Goal: Task Accomplishment & Management: Manage account settings

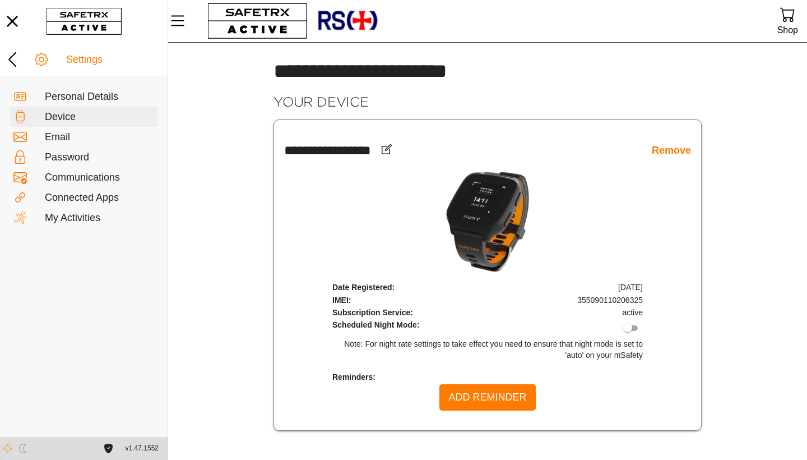
click at [59, 281] on div "Settings Personal Details Device Email Password Communications Connected Apps M…" at bounding box center [84, 240] width 168 height 395
click at [86, 201] on div "Connected Apps" at bounding box center [99, 198] width 109 height 12
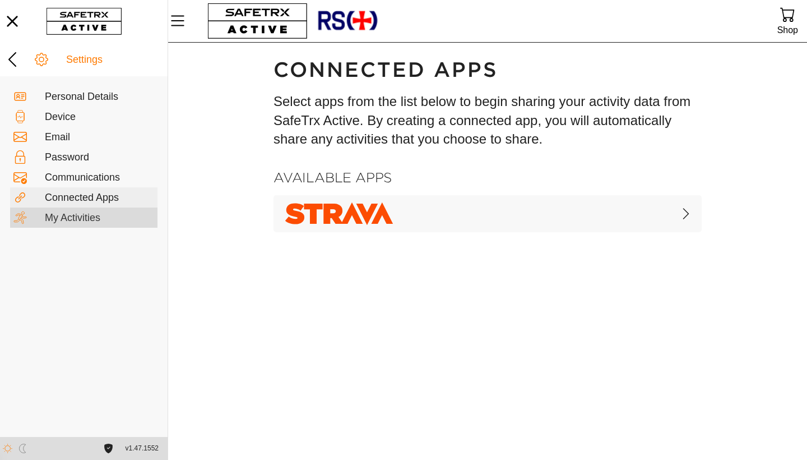
click at [82, 219] on div "My Activities" at bounding box center [99, 218] width 109 height 12
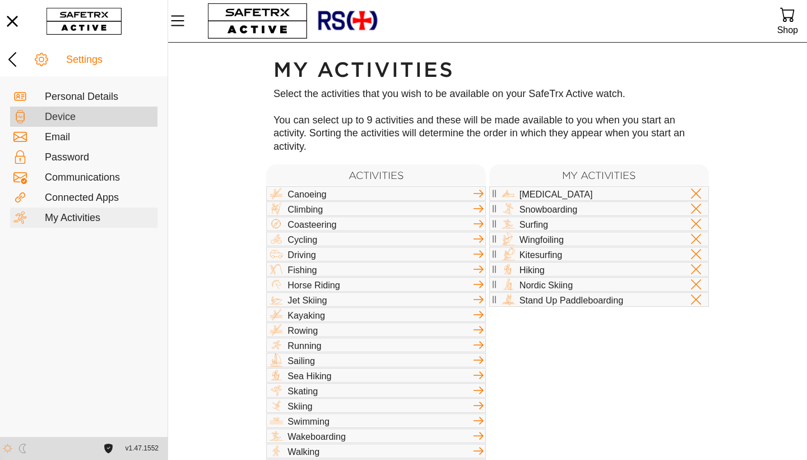
click at [54, 112] on div "Device" at bounding box center [99, 117] width 109 height 12
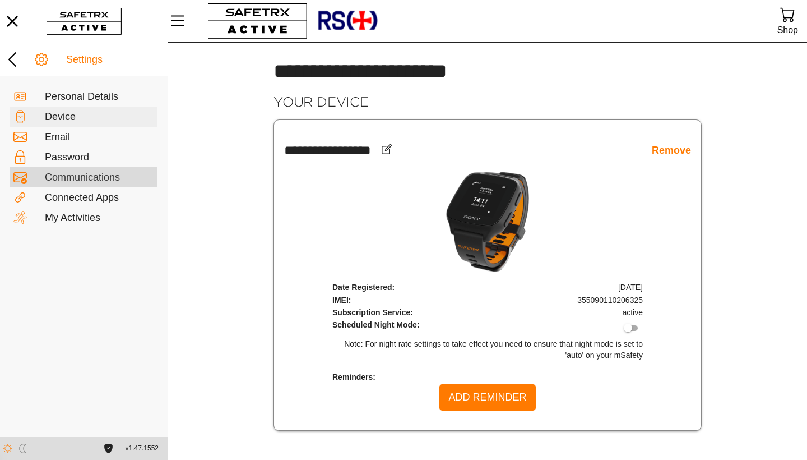
click at [100, 178] on div "Communications" at bounding box center [99, 177] width 109 height 12
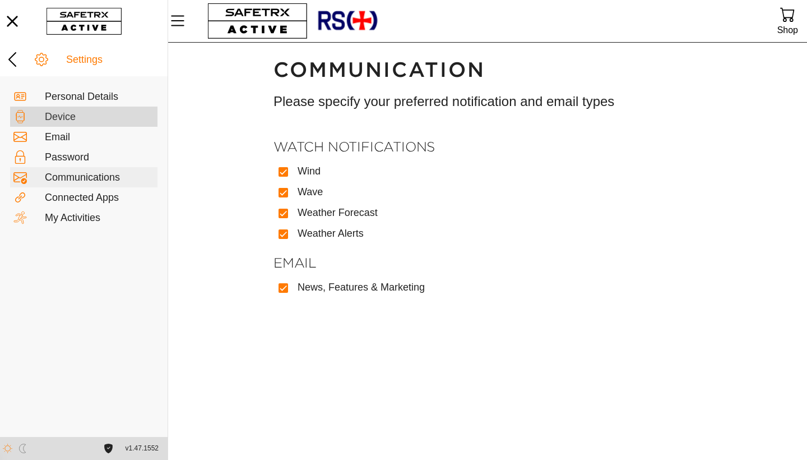
click at [58, 114] on div "Device" at bounding box center [99, 117] width 109 height 12
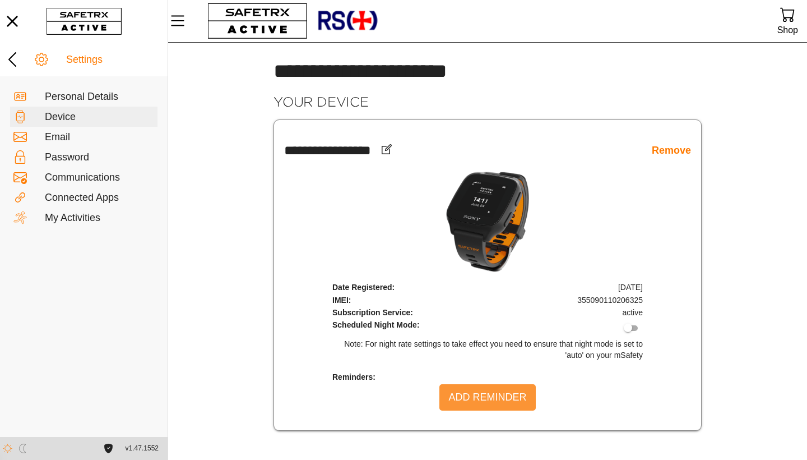
click at [477, 398] on span "Add Reminder" at bounding box center [487, 396] width 78 height 17
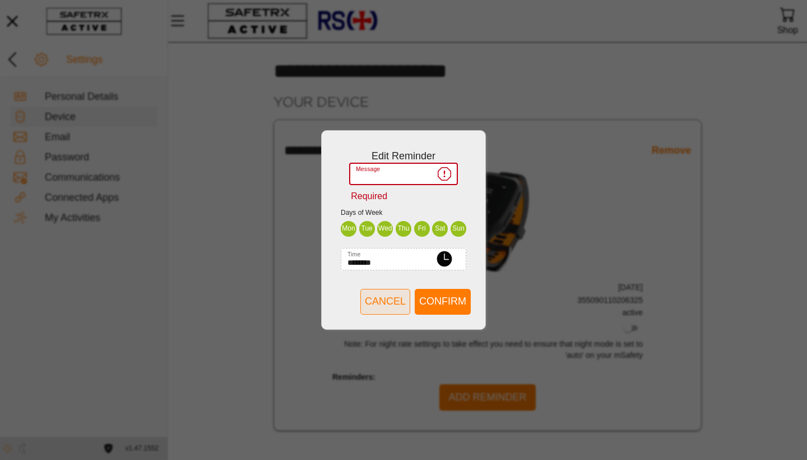
click at [384, 304] on span "Cancel" at bounding box center [385, 301] width 41 height 17
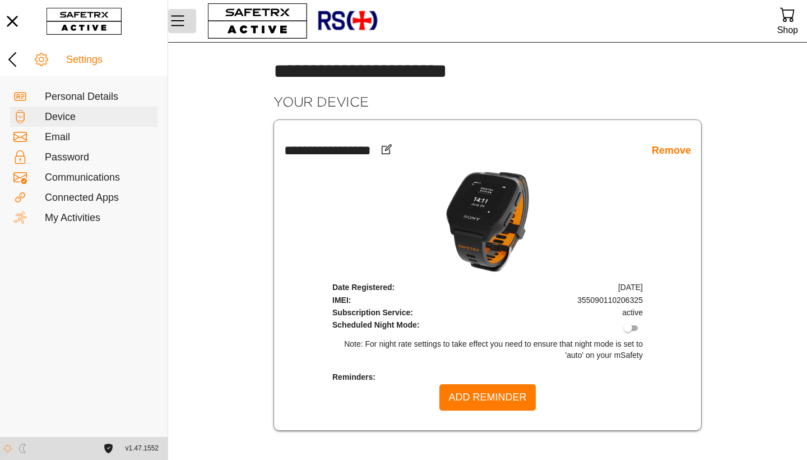
click at [174, 21] on icon "Menu" at bounding box center [177, 21] width 13 height 11
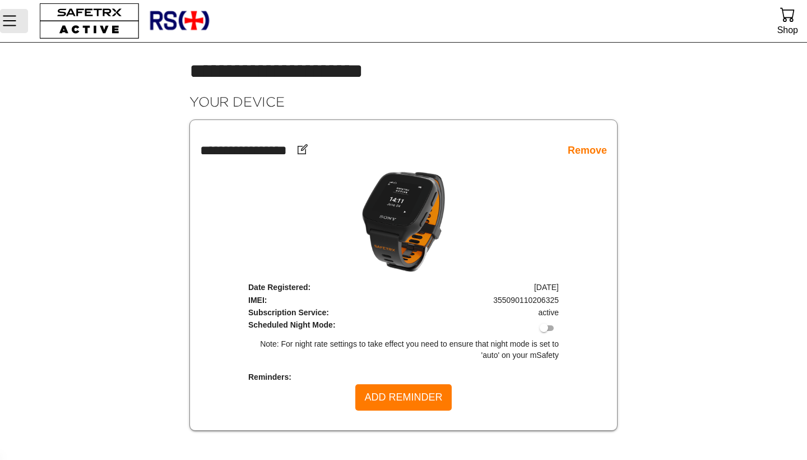
click at [11, 24] on icon "Menu" at bounding box center [9, 20] width 19 height 19
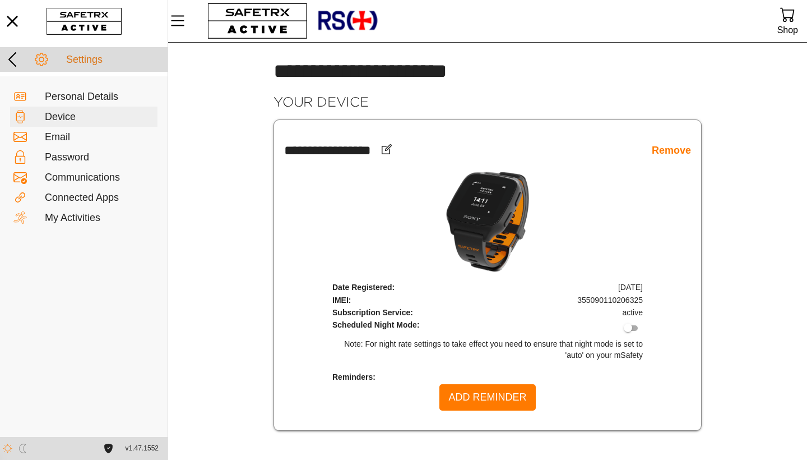
click at [12, 56] on icon at bounding box center [12, 59] width 8 height 15
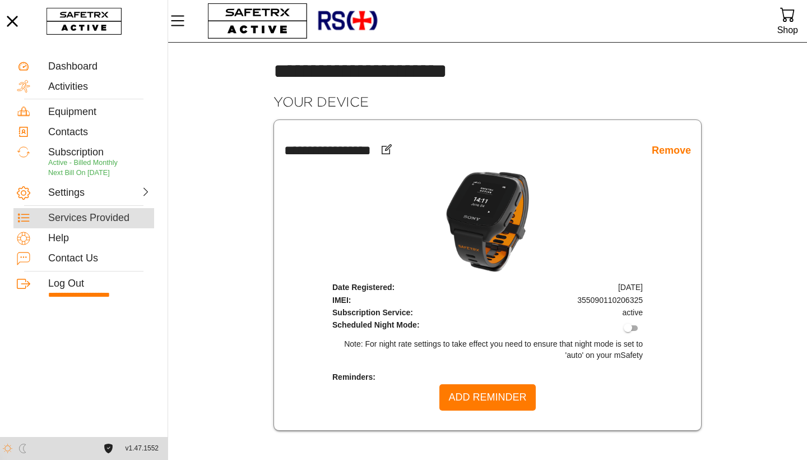
click at [99, 219] on div "Services Provided" at bounding box center [99, 218] width 103 height 12
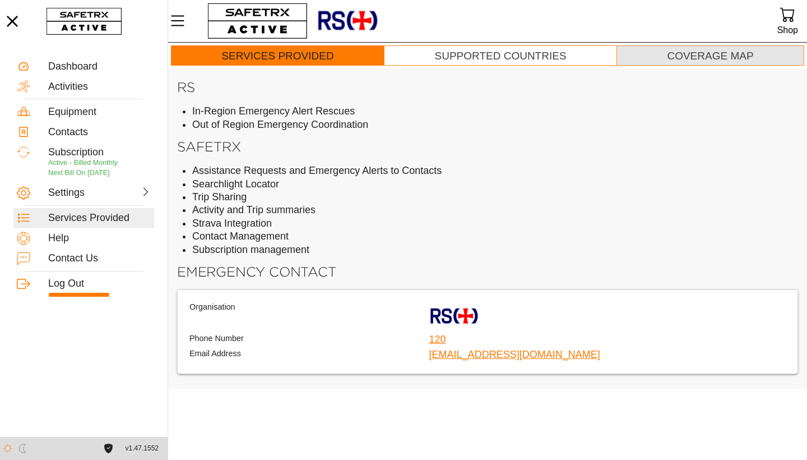
click at [687, 54] on div "Coverage Map" at bounding box center [710, 56] width 86 height 13
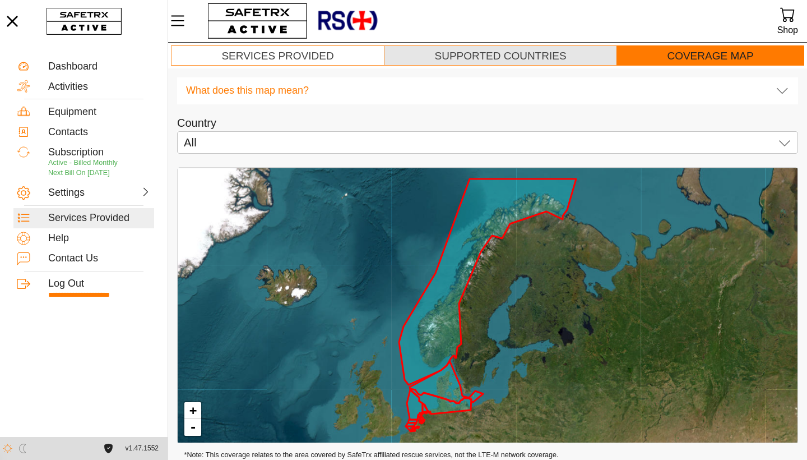
click at [517, 58] on div "Supported Countries" at bounding box center [501, 56] width 132 height 13
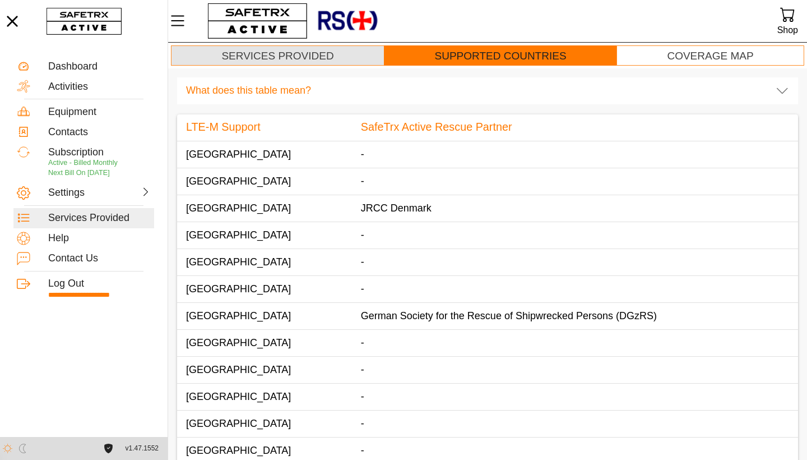
click at [297, 54] on div "Services Provided" at bounding box center [277, 56] width 112 height 13
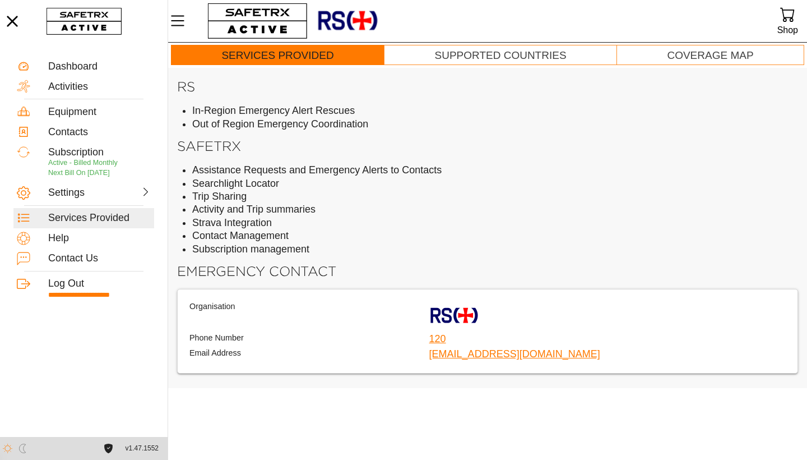
scroll to position [1, 0]
click at [141, 188] on icon at bounding box center [146, 192] width 10 height 10
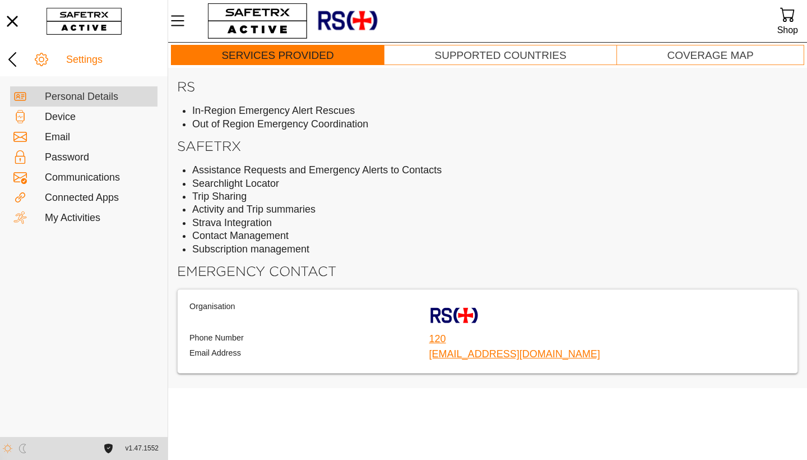
click at [105, 101] on div "Personal Details" at bounding box center [99, 97] width 109 height 12
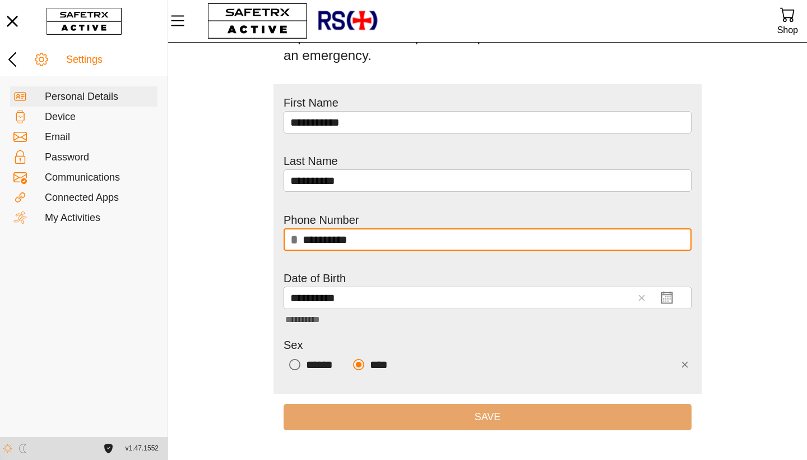
scroll to position [93, 0]
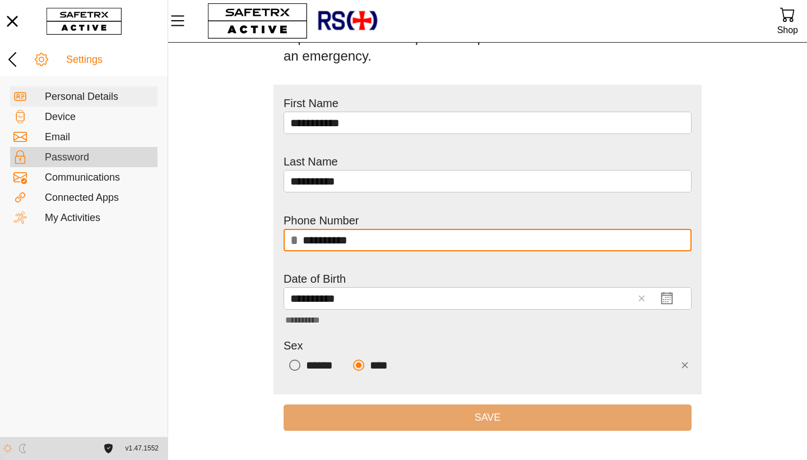
click at [73, 159] on div "Password" at bounding box center [99, 157] width 109 height 12
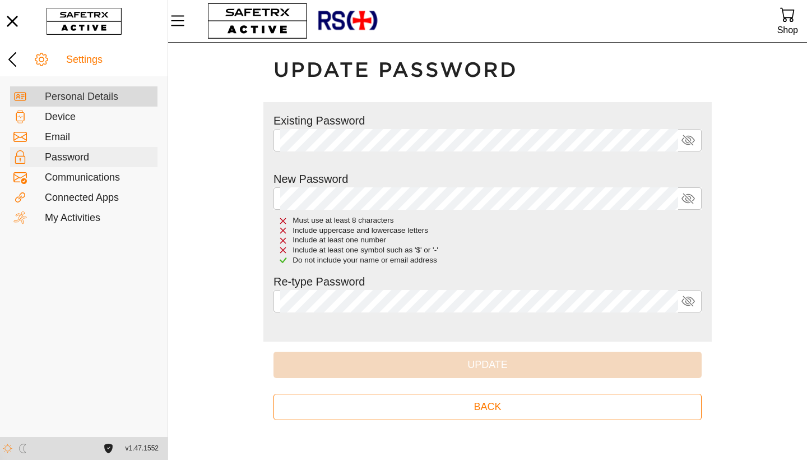
click at [49, 92] on div "Personal Details" at bounding box center [99, 97] width 109 height 12
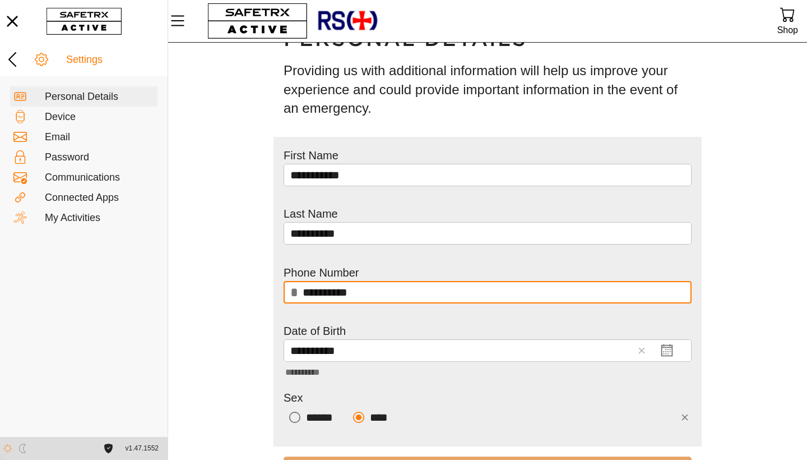
scroll to position [13, 0]
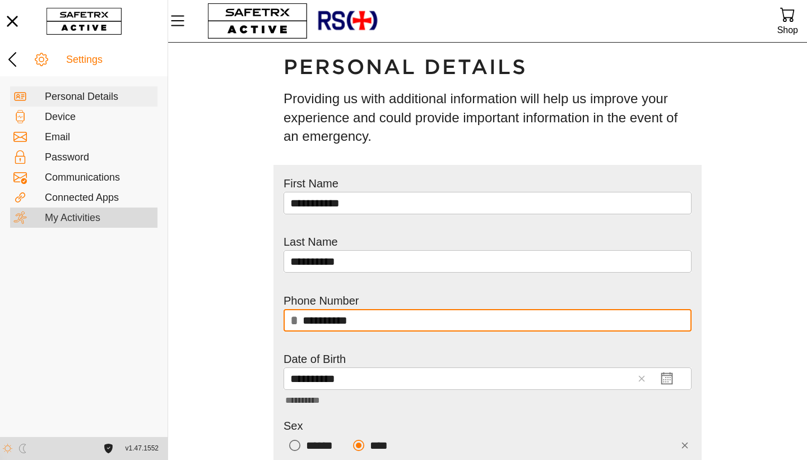
click at [81, 212] on div "My Activities" at bounding box center [99, 218] width 109 height 12
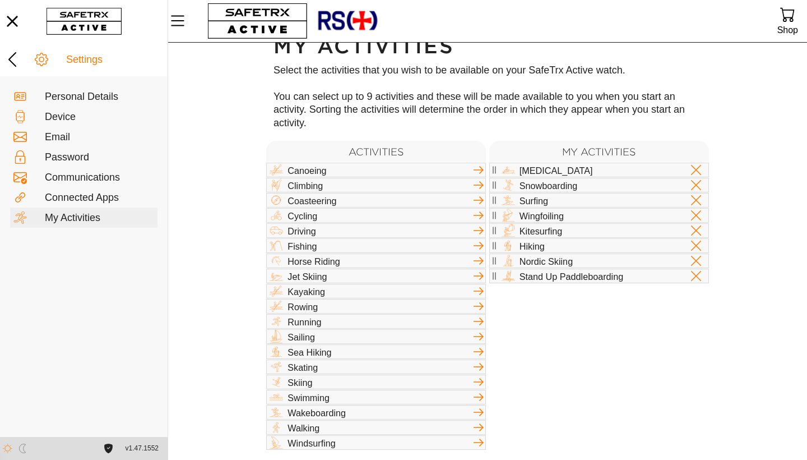
scroll to position [23, 0]
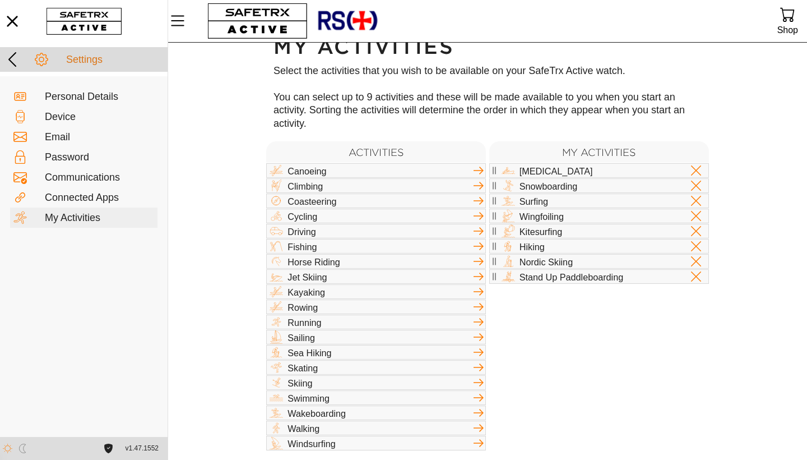
click at [14, 57] on icon at bounding box center [12, 59] width 18 height 18
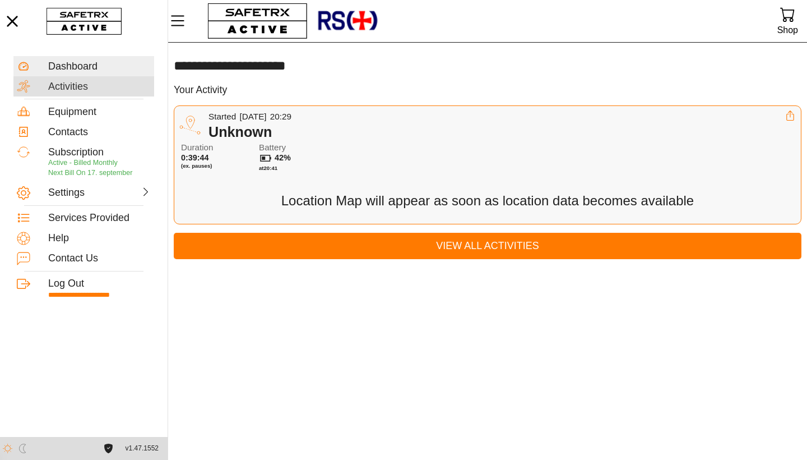
click at [75, 90] on div "Activities" at bounding box center [99, 87] width 103 height 12
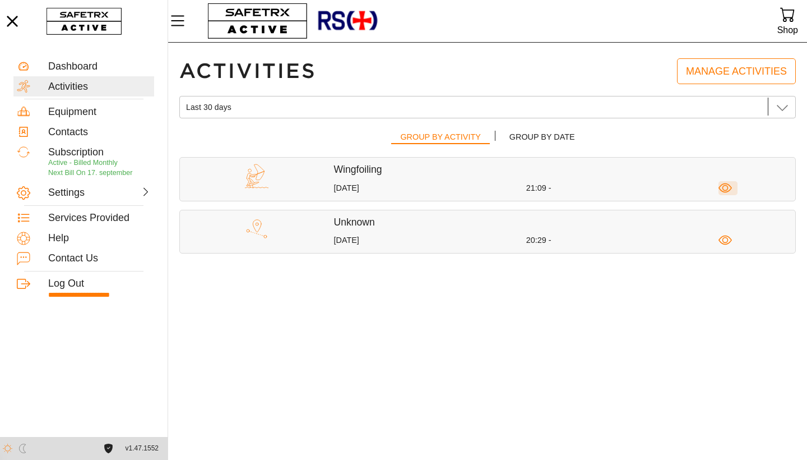
click at [723, 185] on icon "button" at bounding box center [725, 188] width 6 height 6
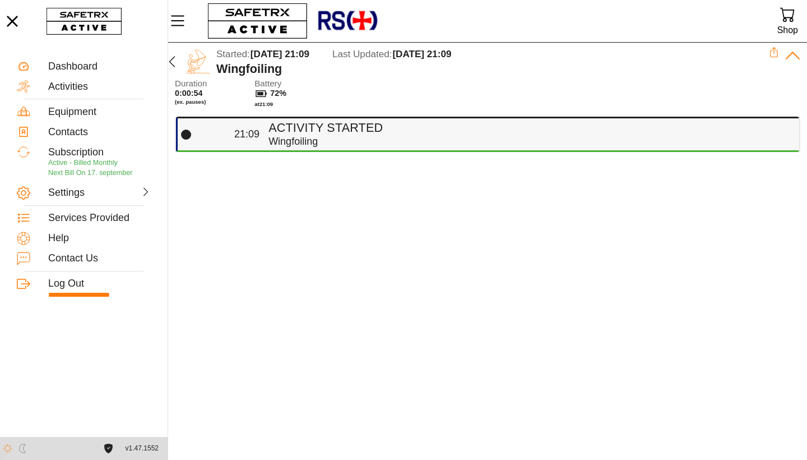
click at [297, 136] on div "Wingfoiling" at bounding box center [529, 141] width 522 height 13
click at [393, 137] on div "Wingfoiling" at bounding box center [529, 141] width 522 height 13
click at [172, 64] on icon "button" at bounding box center [171, 61] width 13 height 13
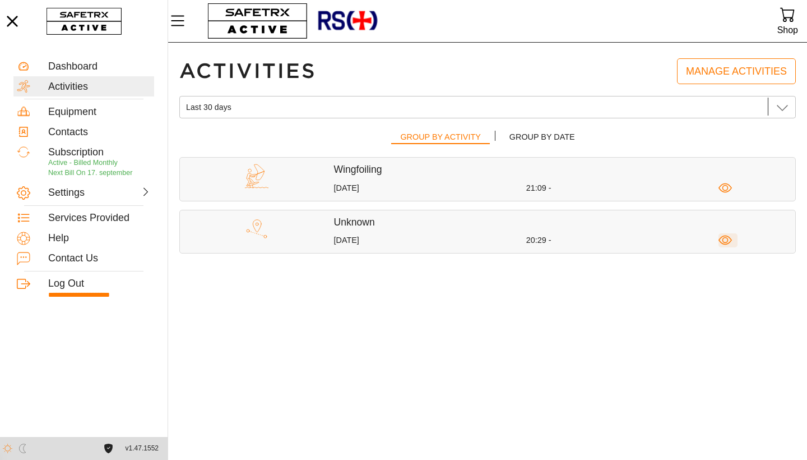
click at [723, 242] on icon "button" at bounding box center [725, 240] width 14 height 14
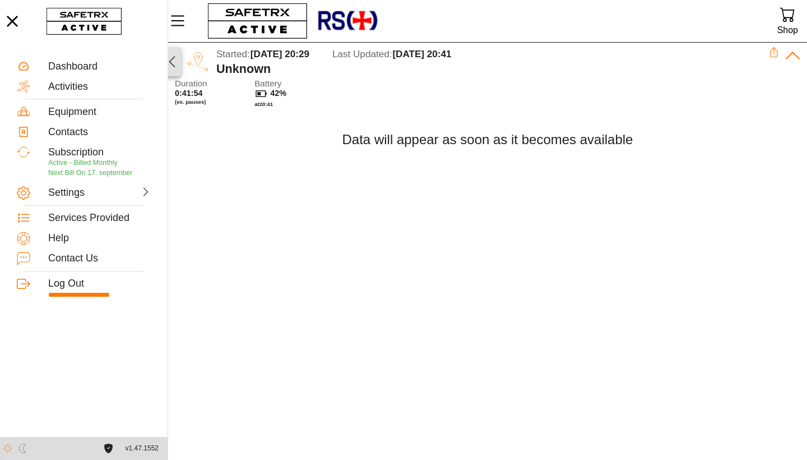
click at [173, 61] on icon "button" at bounding box center [171, 61] width 13 height 13
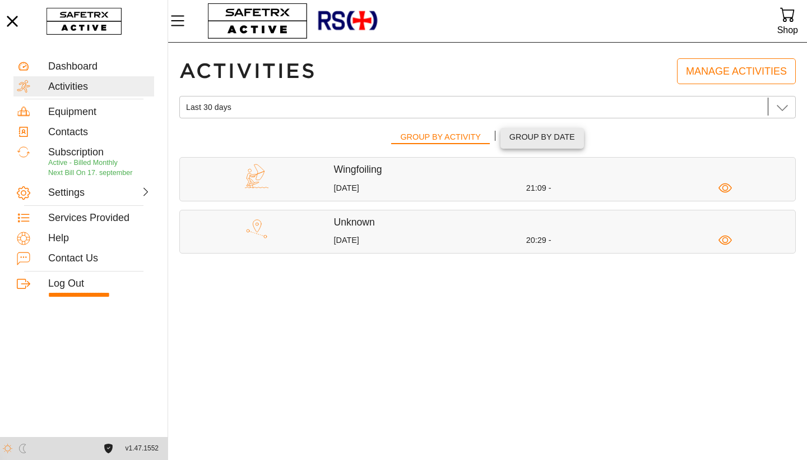
click at [536, 138] on span "Group by Date" at bounding box center [542, 137] width 66 height 14
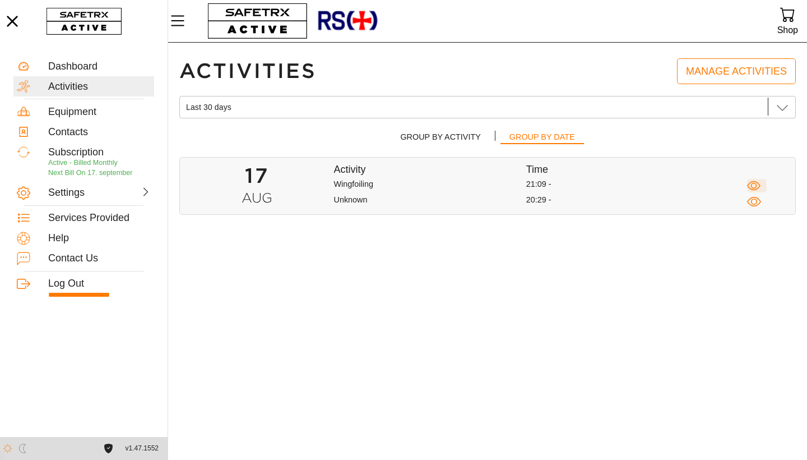
click at [757, 186] on icon "button" at bounding box center [754, 186] width 6 height 6
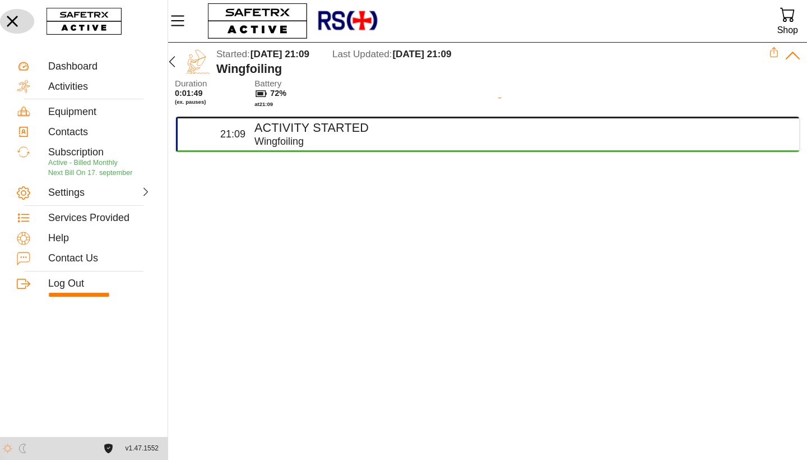
click at [15, 24] on icon "button" at bounding box center [12, 21] width 11 height 11
